Goal: Task Accomplishment & Management: Manage account settings

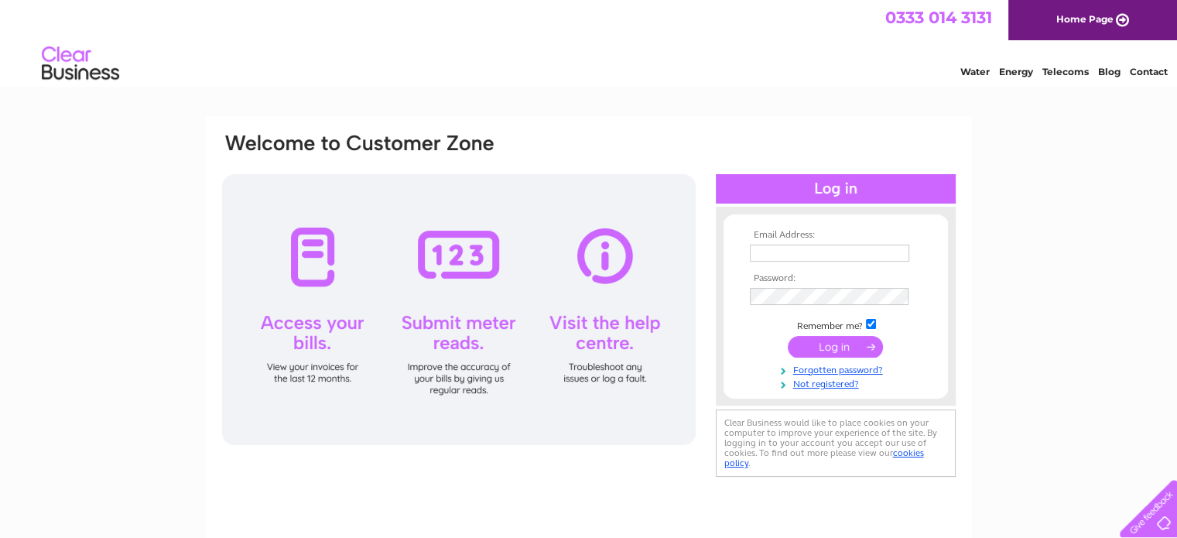
type input "[PERSON_NAME][EMAIL_ADDRESS][PERSON_NAME][DOMAIN_NAME]"
drag, startPoint x: 0, startPoint y: 0, endPoint x: 826, endPoint y: 343, distance: 893.9
click at [826, 343] on input "submit" at bounding box center [835, 347] width 95 height 22
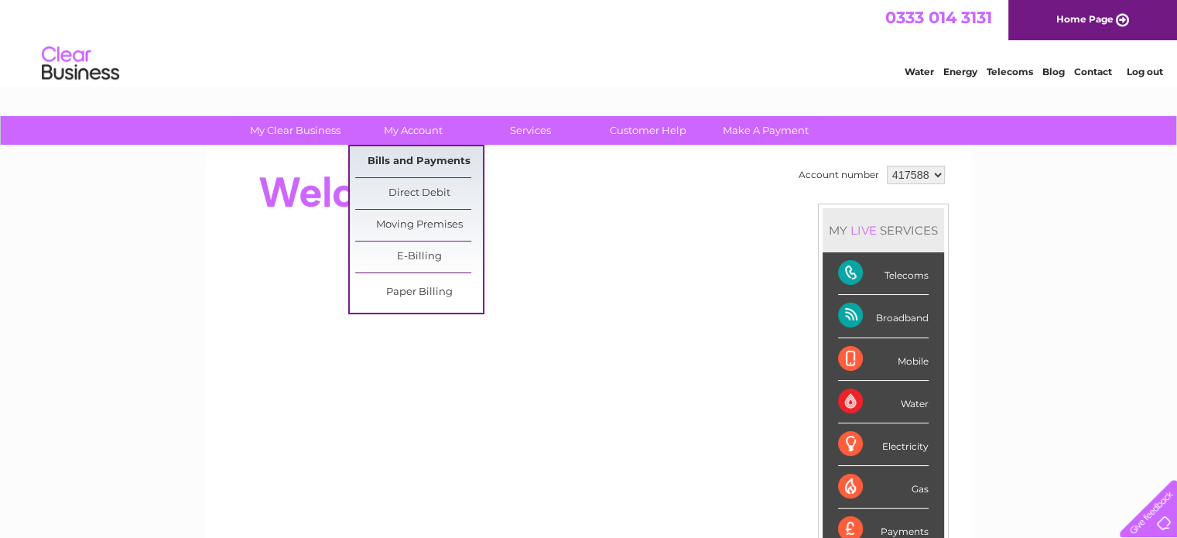
click at [448, 163] on link "Bills and Payments" at bounding box center [419, 161] width 128 height 31
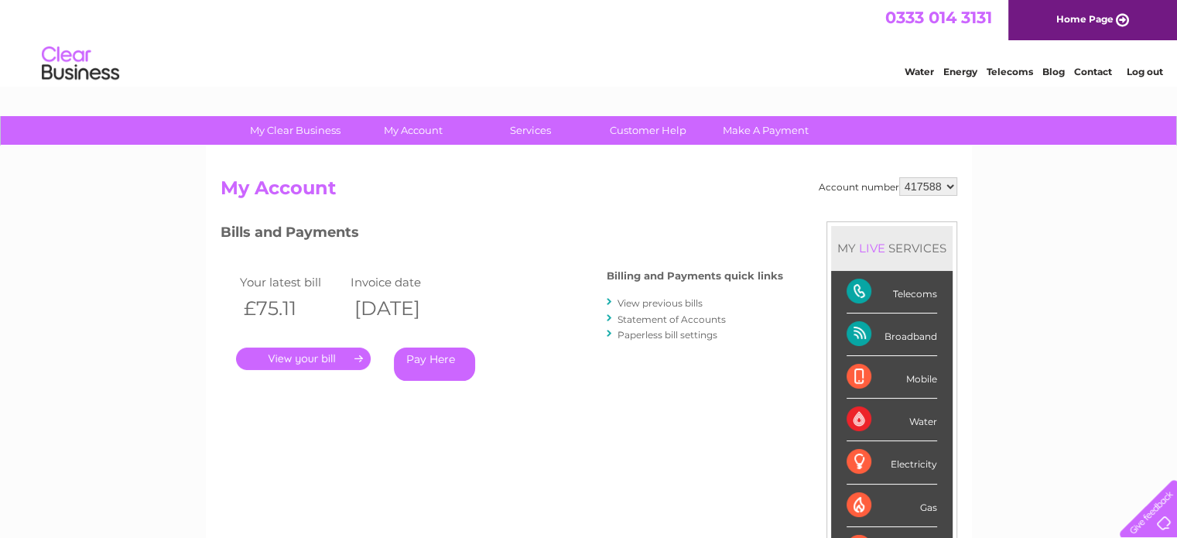
click at [297, 359] on link "." at bounding box center [303, 358] width 135 height 22
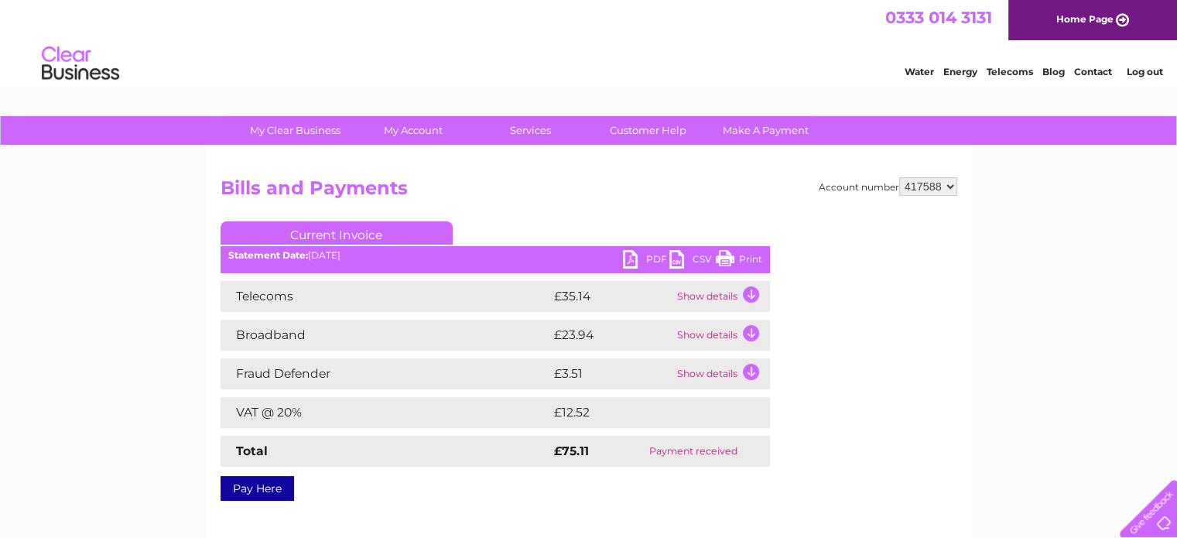
click at [654, 256] on link "PDF" at bounding box center [646, 261] width 46 height 22
click at [1040, 415] on div "My Clear Business Login Details My Details My Preferences Link Account My Accou…" at bounding box center [588, 480] width 1177 height 728
click at [1152, 520] on div at bounding box center [1144, 505] width 63 height 63
click at [30, 145] on div "My Clear Business Login Details My Details My Preferences Link Account My Accou…" at bounding box center [588, 131] width 1177 height 30
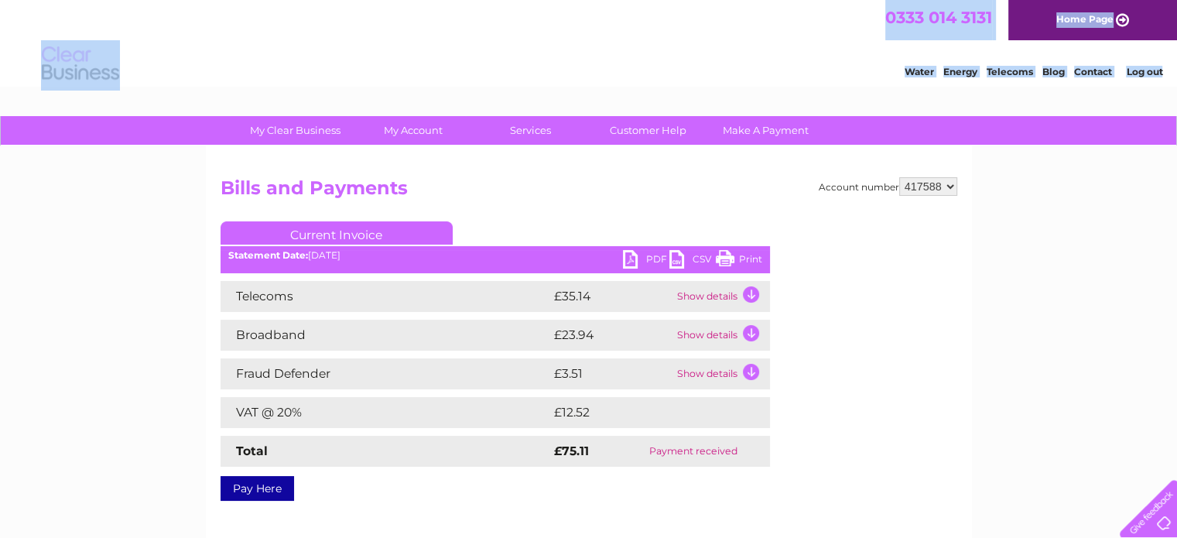
drag, startPoint x: 34, startPoint y: 34, endPoint x: 87, endPoint y: 296, distance: 267.5
click at [115, 91] on html "0333 014 3131 Home Page Water Energy Telecoms Blog Contact Log out" at bounding box center [588, 45] width 1177 height 91
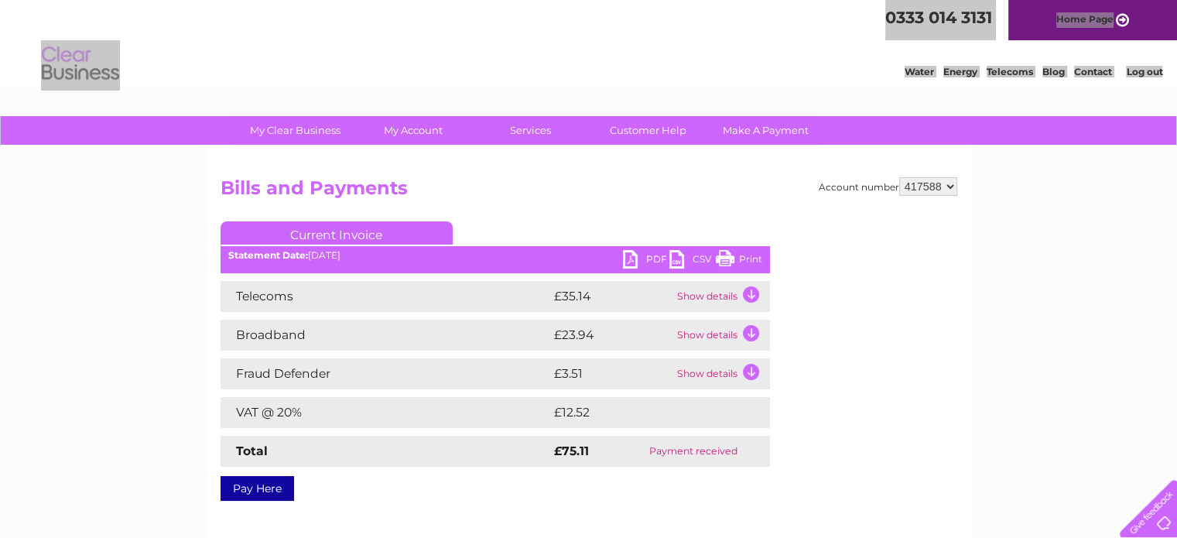
click at [84, 299] on div "My Clear Business Login Details My Details My Preferences Link Account My Accou…" at bounding box center [588, 480] width 1177 height 728
click at [89, 296] on div "My Clear Business Login Details My Details My Preferences Link Account My Accou…" at bounding box center [588, 480] width 1177 height 728
click at [563, 181] on h2 "Bills and Payments" at bounding box center [589, 191] width 737 height 29
click at [946, 185] on select "417588" at bounding box center [928, 186] width 58 height 19
